Goal: Book appointment/travel/reservation

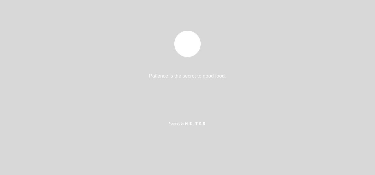
select select "es"
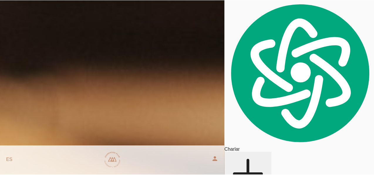
scroll to position [141, 0]
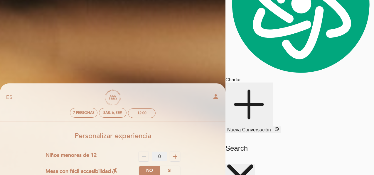
scroll to position [69, 0]
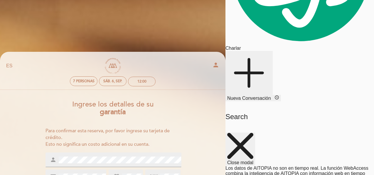
scroll to position [106, 0]
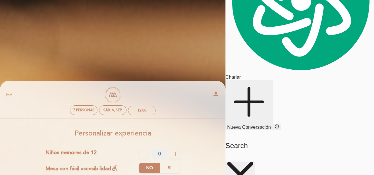
scroll to position [72, 0]
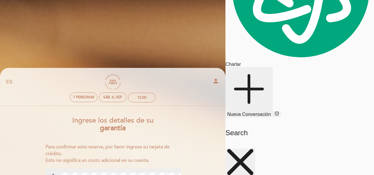
scroll to position [98, 0]
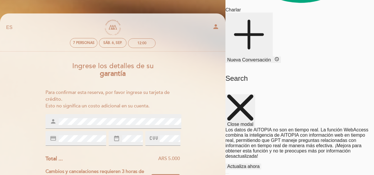
scroll to position [140, 0]
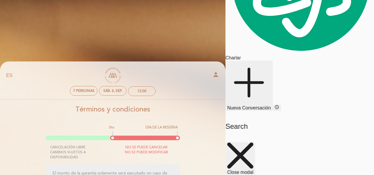
scroll to position [91, 0]
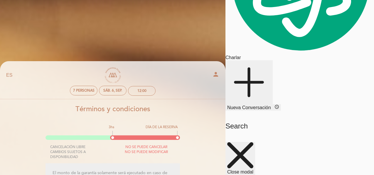
drag, startPoint x: 236, startPoint y: 74, endPoint x: 203, endPoint y: 73, distance: 32.8
type textarea "[EMAIL_ADDRESS][DOMAIN_NAME]"
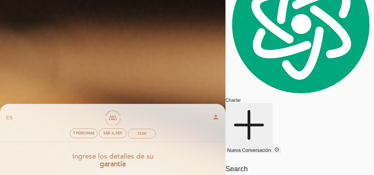
scroll to position [45, 0]
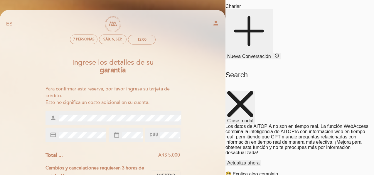
scroll to position [142, 0]
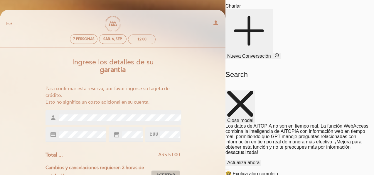
click at [175, 173] on span "Aceptar" at bounding box center [165, 176] width 19 height 6
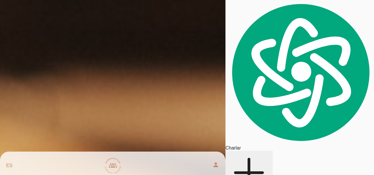
scroll to position [21, 0]
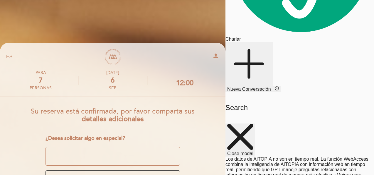
scroll to position [110, 0]
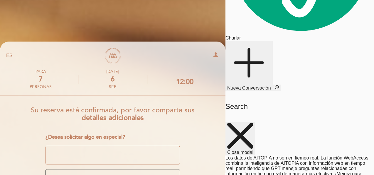
click at [169, 146] on textarea at bounding box center [112, 155] width 135 height 19
type textarea "Es el festejo de un cumpleaños de 50 ([PERSON_NAME])"
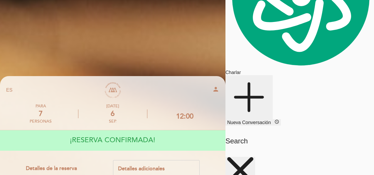
scroll to position [0, 0]
